Goal: Navigation & Orientation: Understand site structure

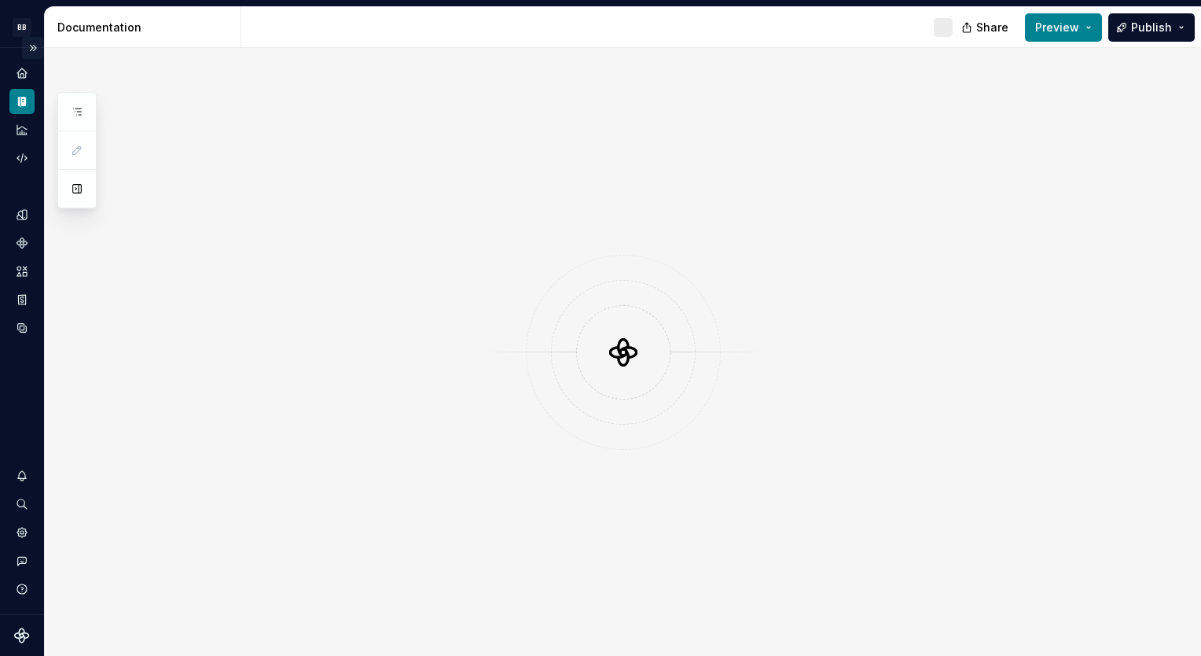
click at [32, 49] on button "Expand sidebar" at bounding box center [33, 48] width 22 height 22
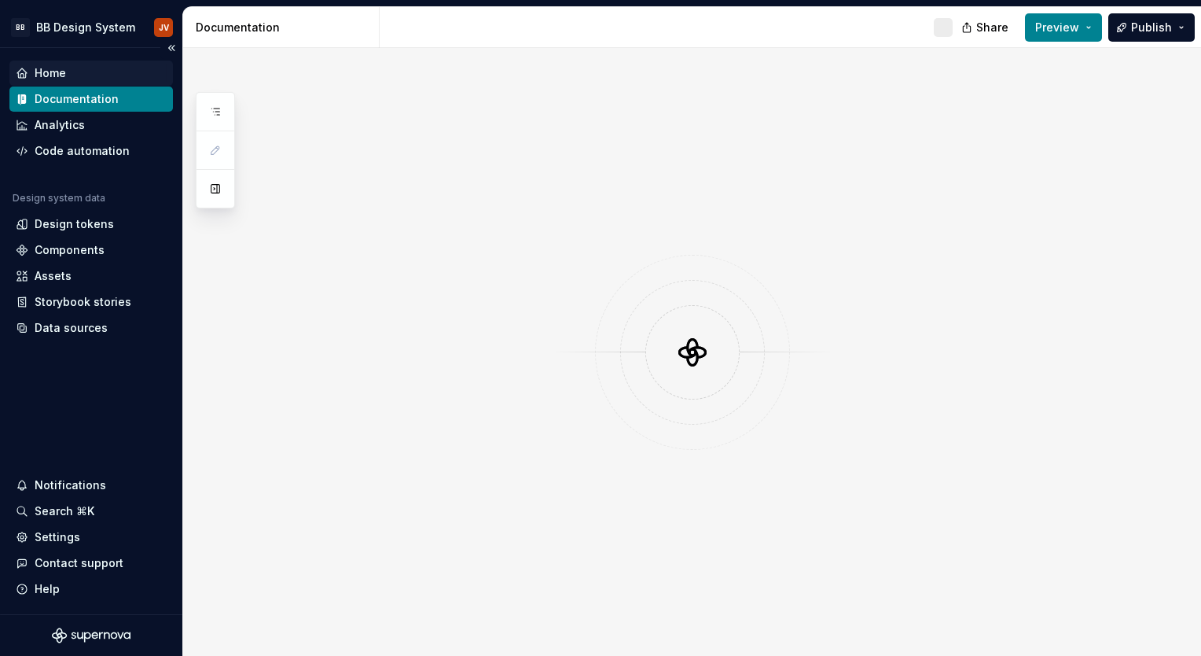
click at [109, 77] on div "Home" at bounding box center [91, 73] width 151 height 16
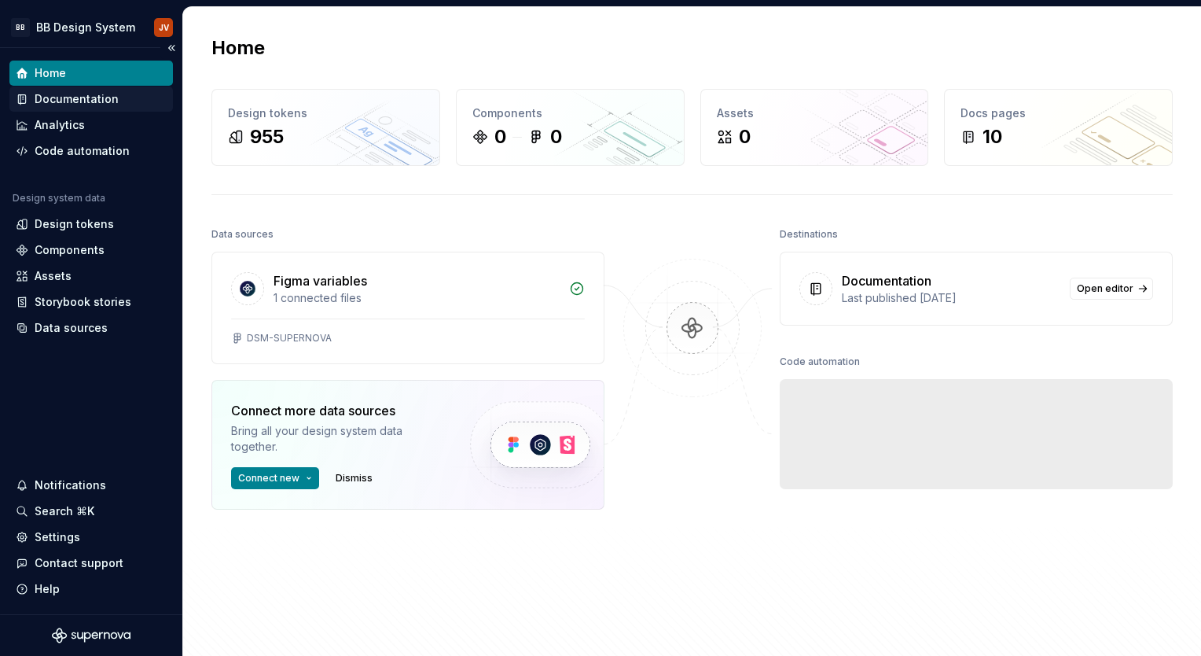
click at [105, 103] on div "Documentation" at bounding box center [77, 99] width 84 height 16
click at [306, 476] on button "Connect new" at bounding box center [275, 478] width 88 height 22
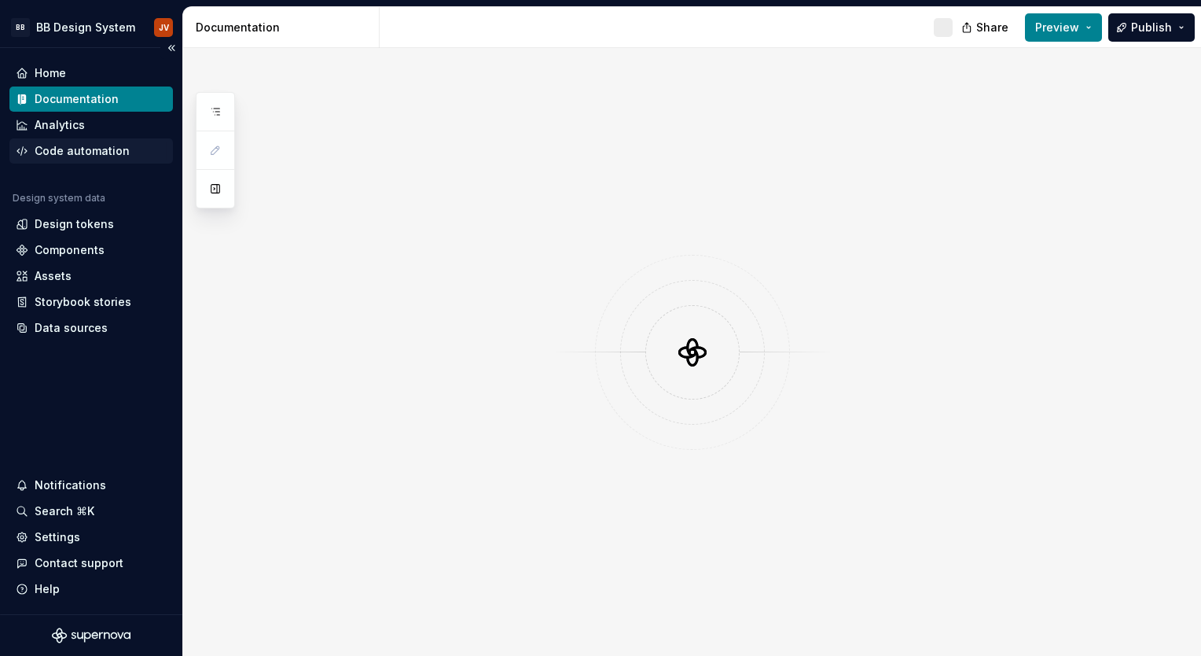
click at [75, 154] on div "Code automation" at bounding box center [82, 151] width 95 height 16
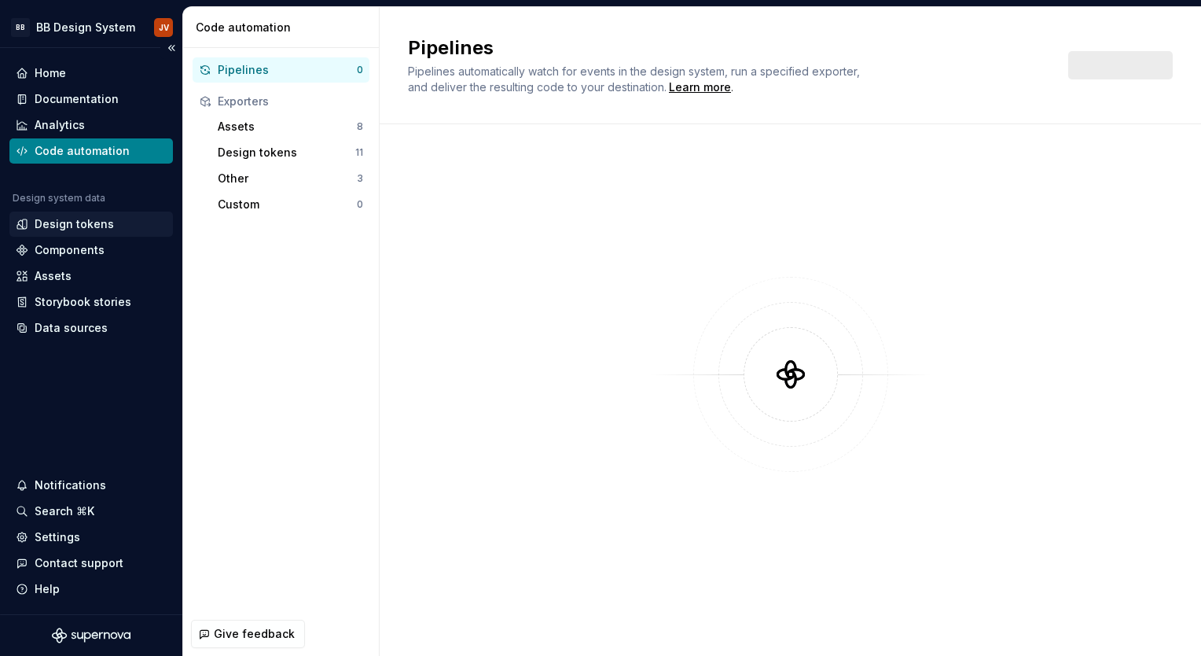
click at [50, 229] on div "Design tokens" at bounding box center [74, 224] width 79 height 16
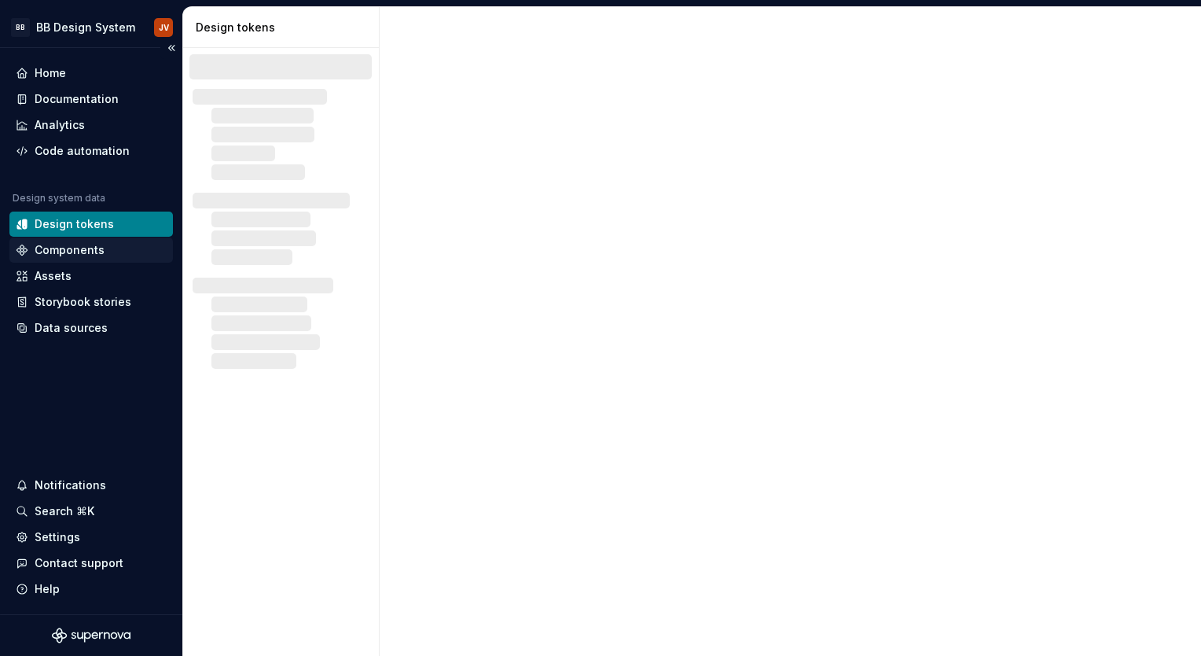
click at [55, 250] on div "Components" at bounding box center [70, 250] width 70 height 16
